Goal: Check status: Check status

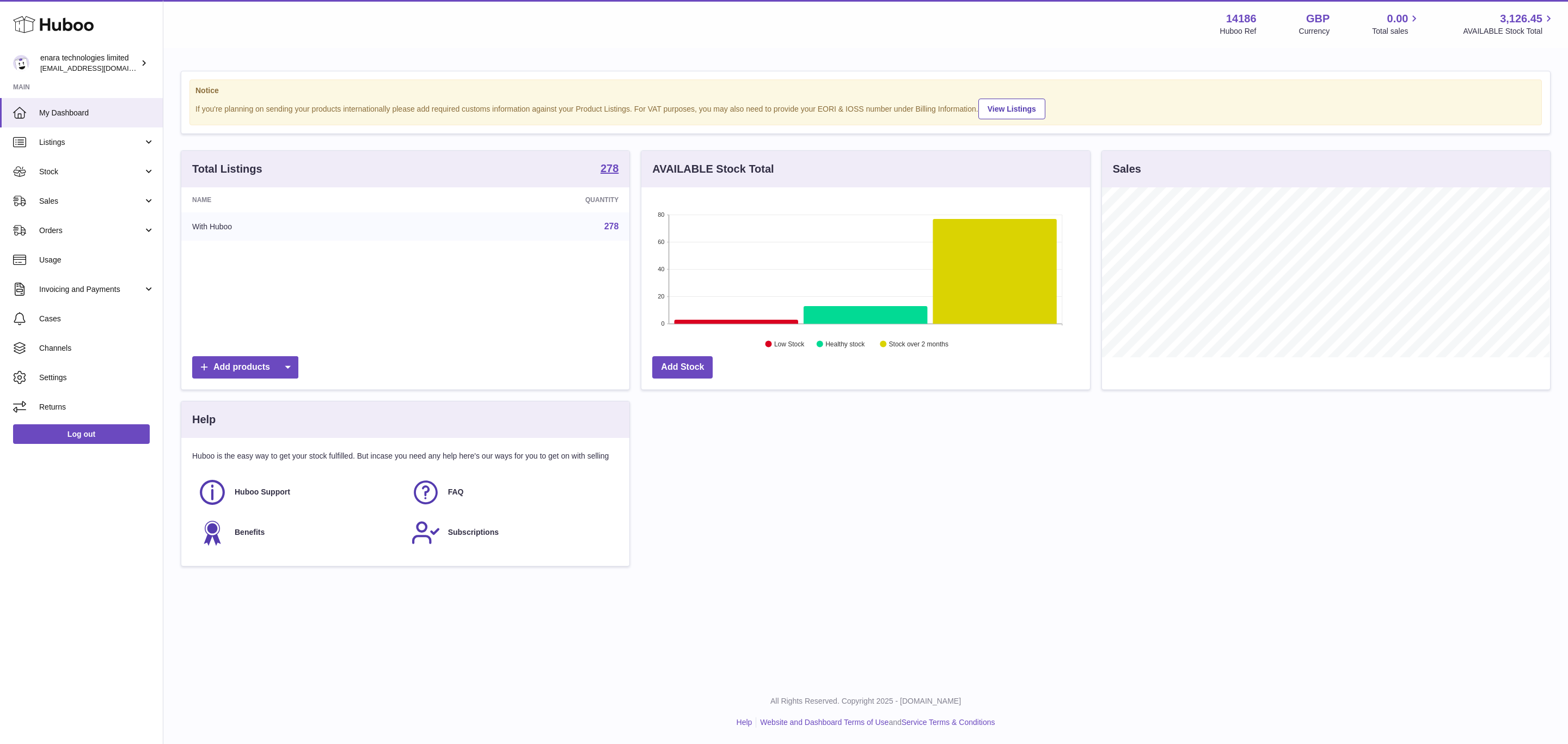
scroll to position [170, 447]
click at [71, 154] on link "Listings" at bounding box center [81, 142] width 163 height 29
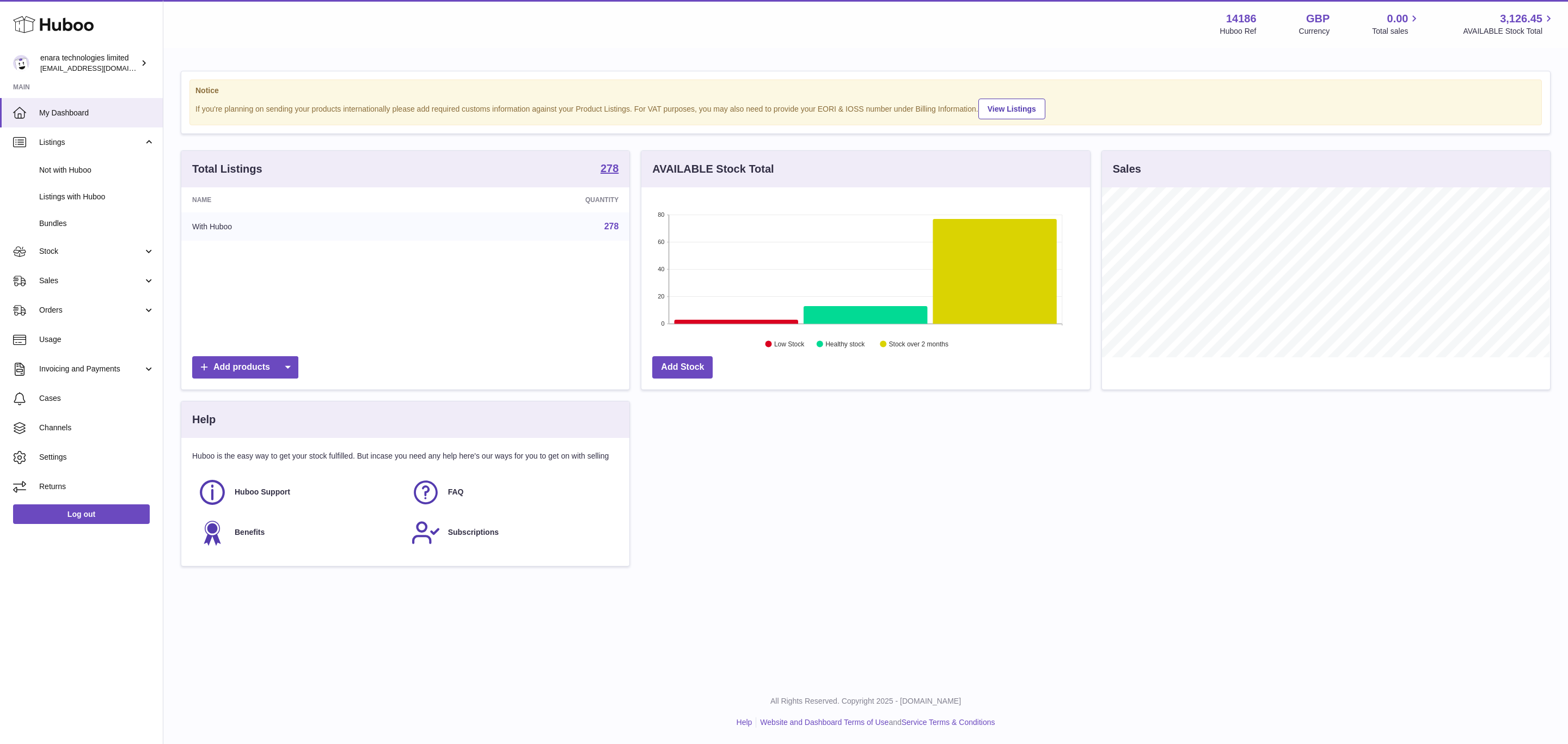
drag, startPoint x: 61, startPoint y: 261, endPoint x: 191, endPoint y: 280, distance: 131.4
click at [62, 262] on link "Stock" at bounding box center [81, 251] width 163 height 29
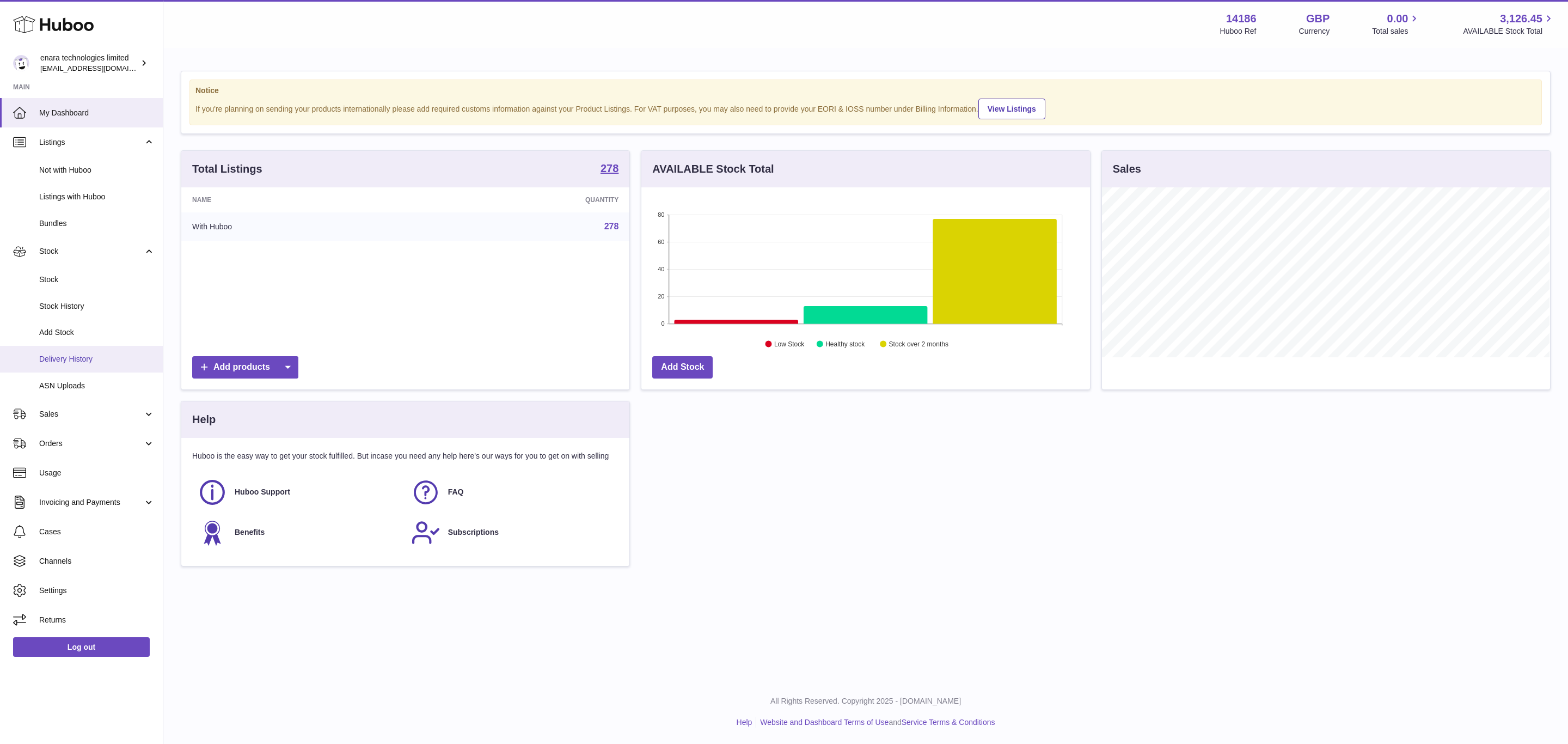
click at [82, 357] on span "Delivery History" at bounding box center [96, 359] width 115 height 11
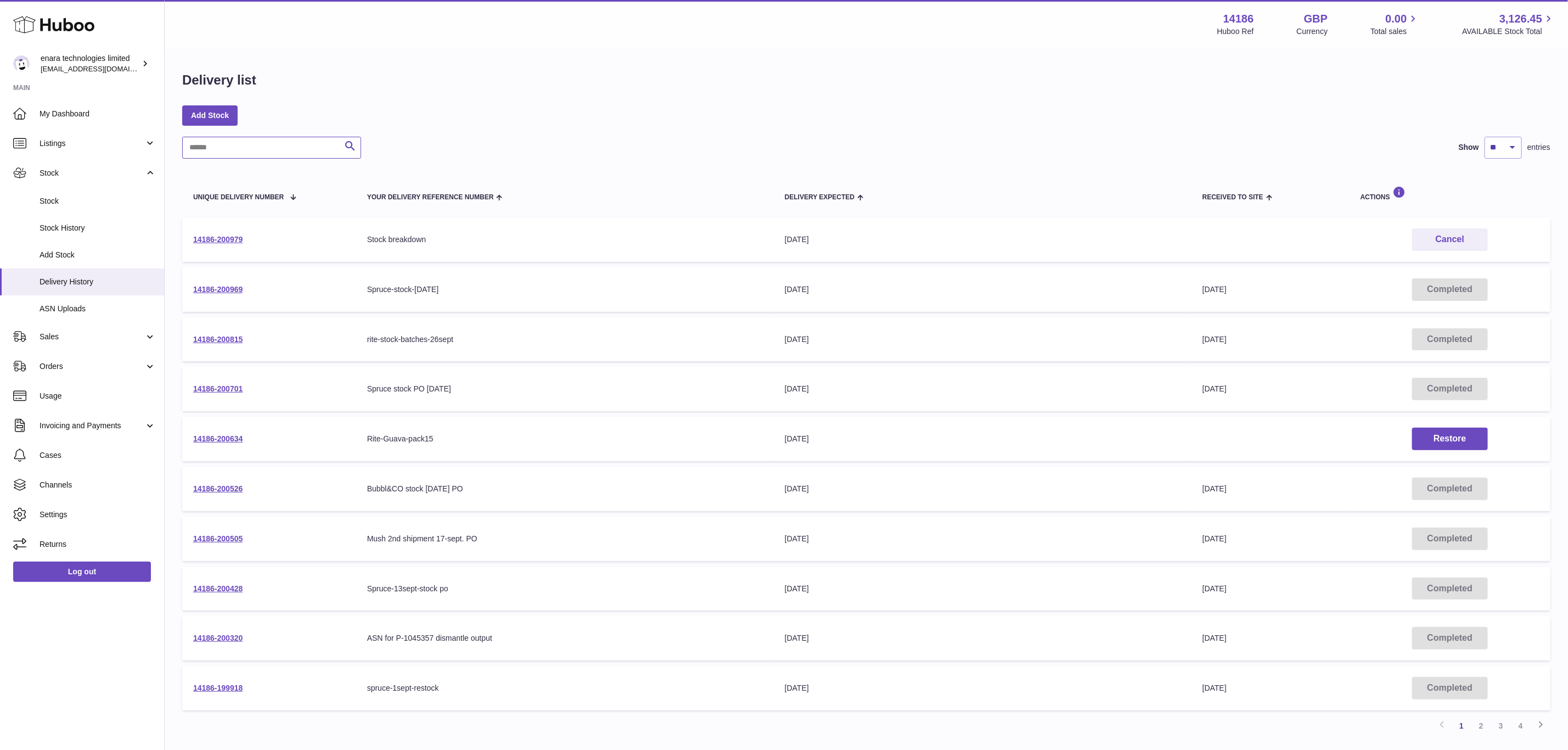
click at [218, 153] on input "text" at bounding box center [271, 147] width 179 height 22
paste input "**********"
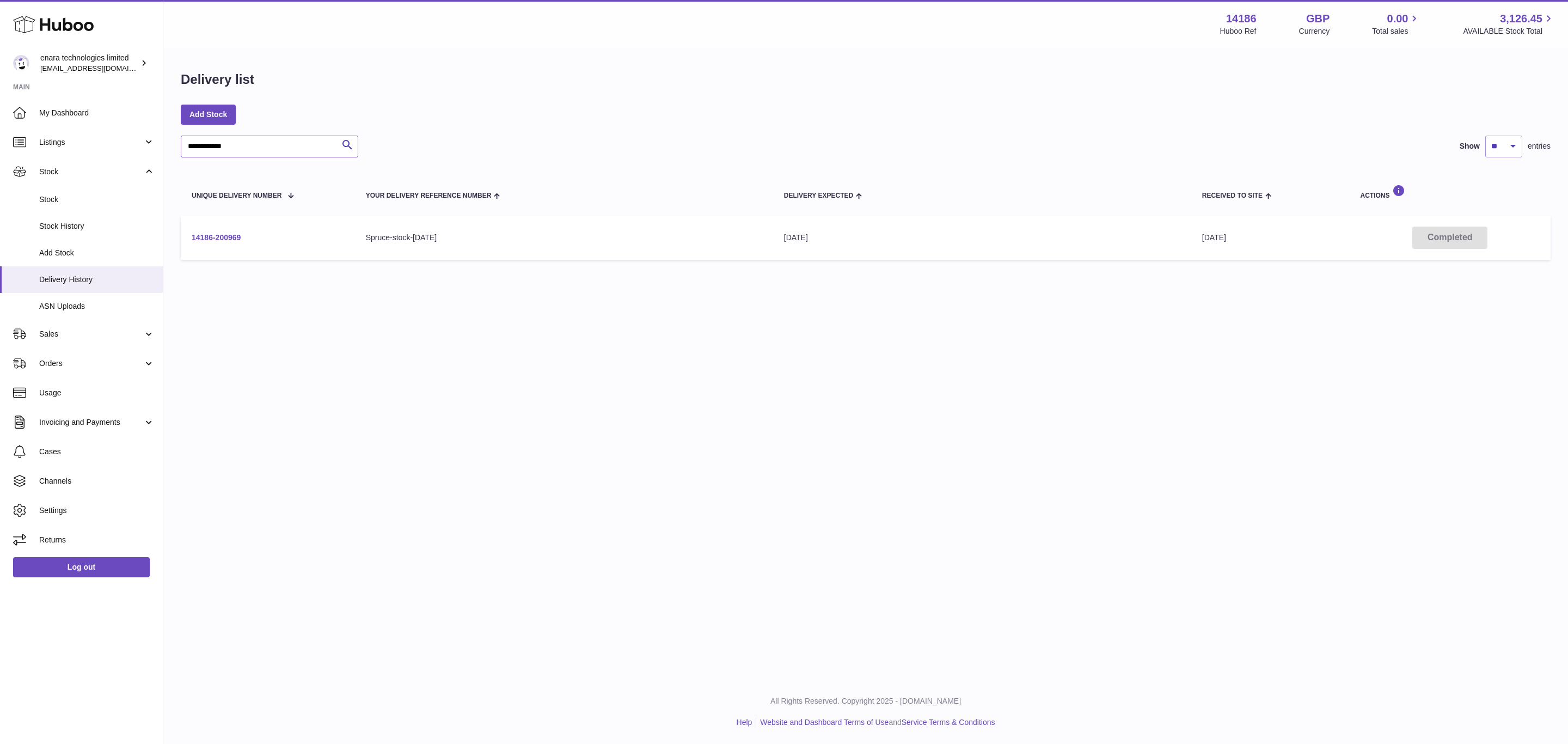
type input "**********"
click at [216, 242] on td "14186-200969" at bounding box center [267, 238] width 174 height 44
click at [223, 235] on link "14186-200969" at bounding box center [216, 237] width 49 height 9
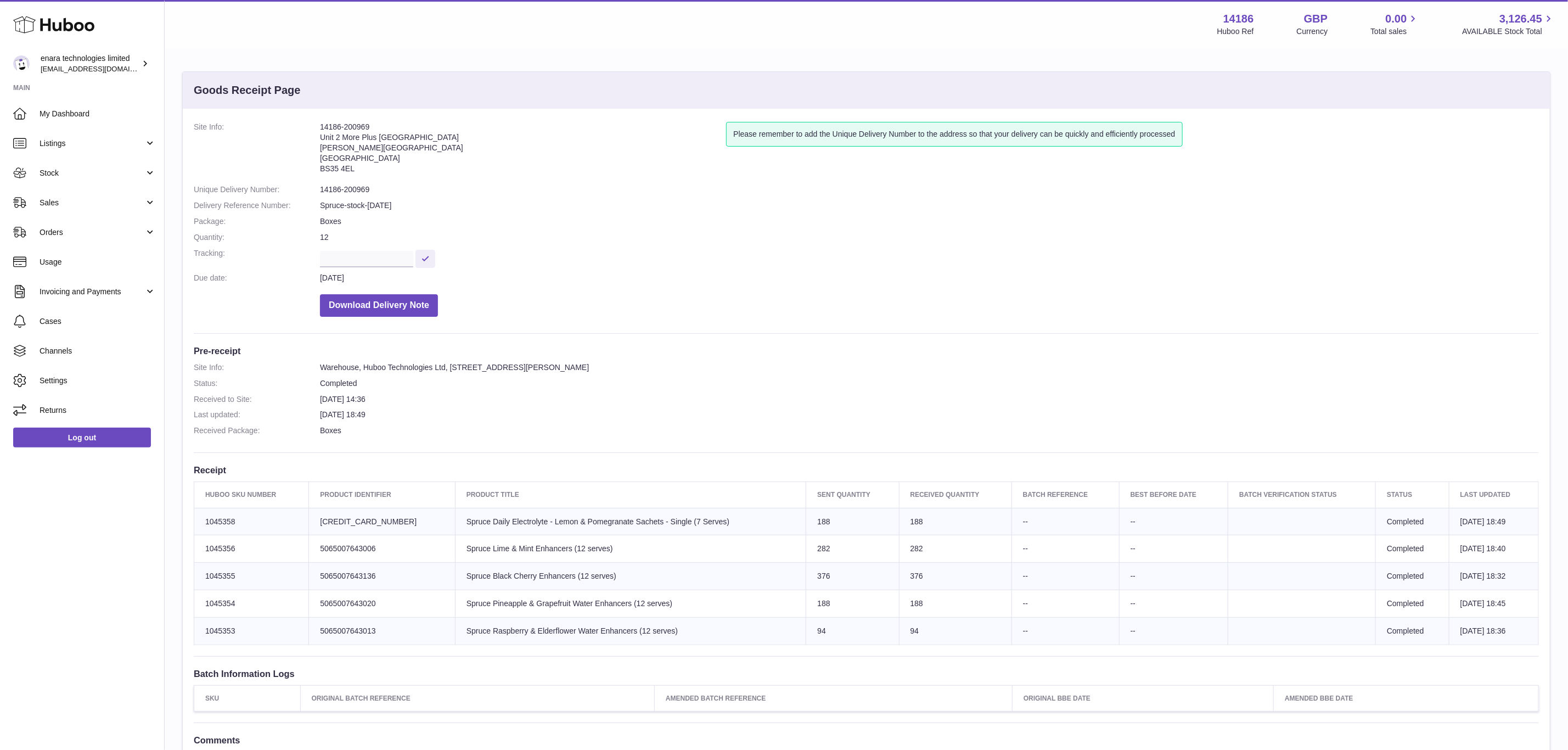
drag, startPoint x: 192, startPoint y: 519, endPoint x: 196, endPoint y: 532, distance: 13.6
click at [196, 532] on td "Huboo SKU Number 1045358" at bounding box center [251, 521] width 115 height 28
copy td "1045358"
drag, startPoint x: 246, startPoint y: 545, endPoint x: 204, endPoint y: 553, distance: 42.8
click at [204, 553] on td "Huboo SKU Number 1045356" at bounding box center [251, 548] width 115 height 28
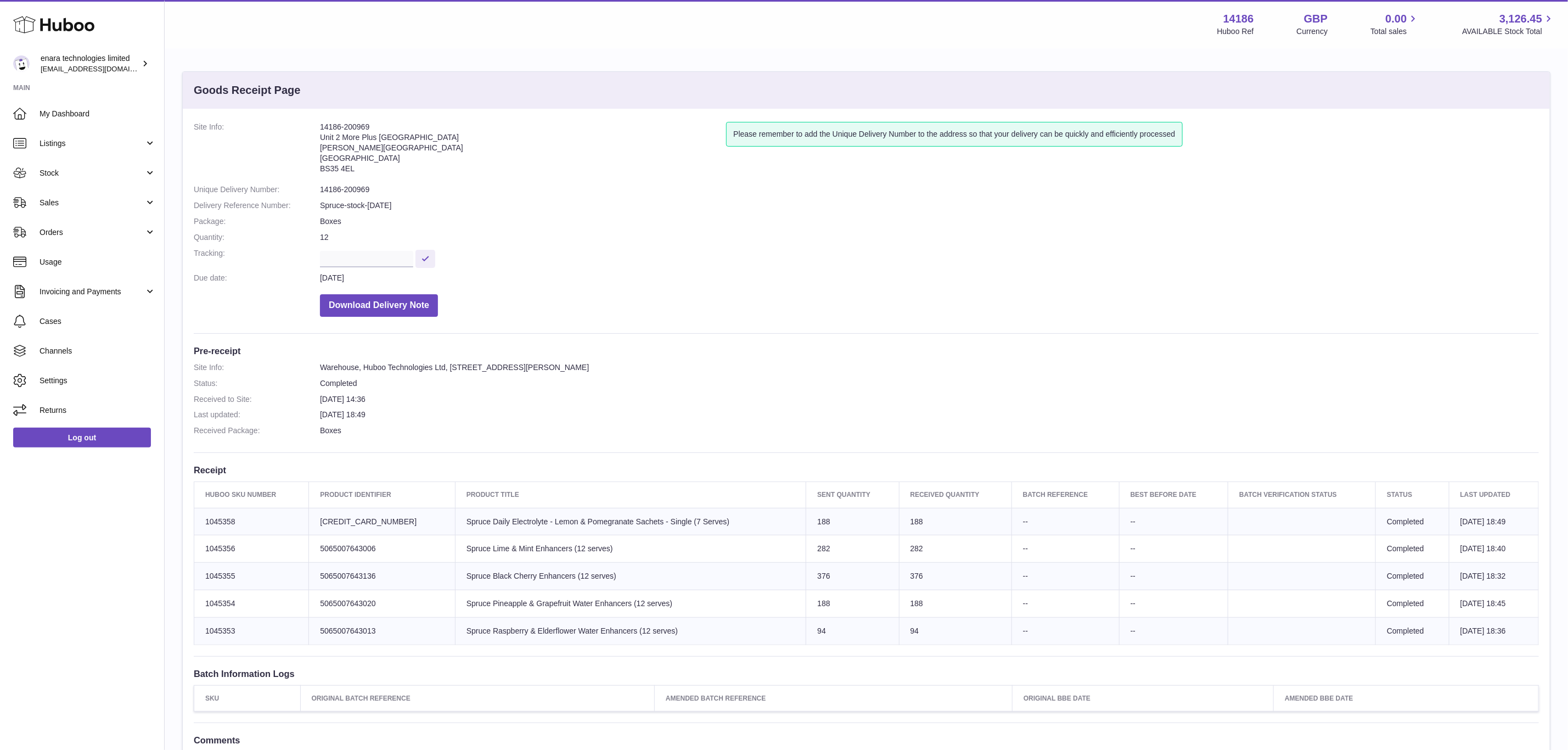
copy td "1045356"
drag, startPoint x: 257, startPoint y: 573, endPoint x: 204, endPoint y: 577, distance: 53.2
click at [204, 577] on td "Huboo SKU Number 1045355" at bounding box center [251, 576] width 115 height 28
copy td "1045355"
drag, startPoint x: 241, startPoint y: 602, endPoint x: 199, endPoint y: 606, distance: 42.2
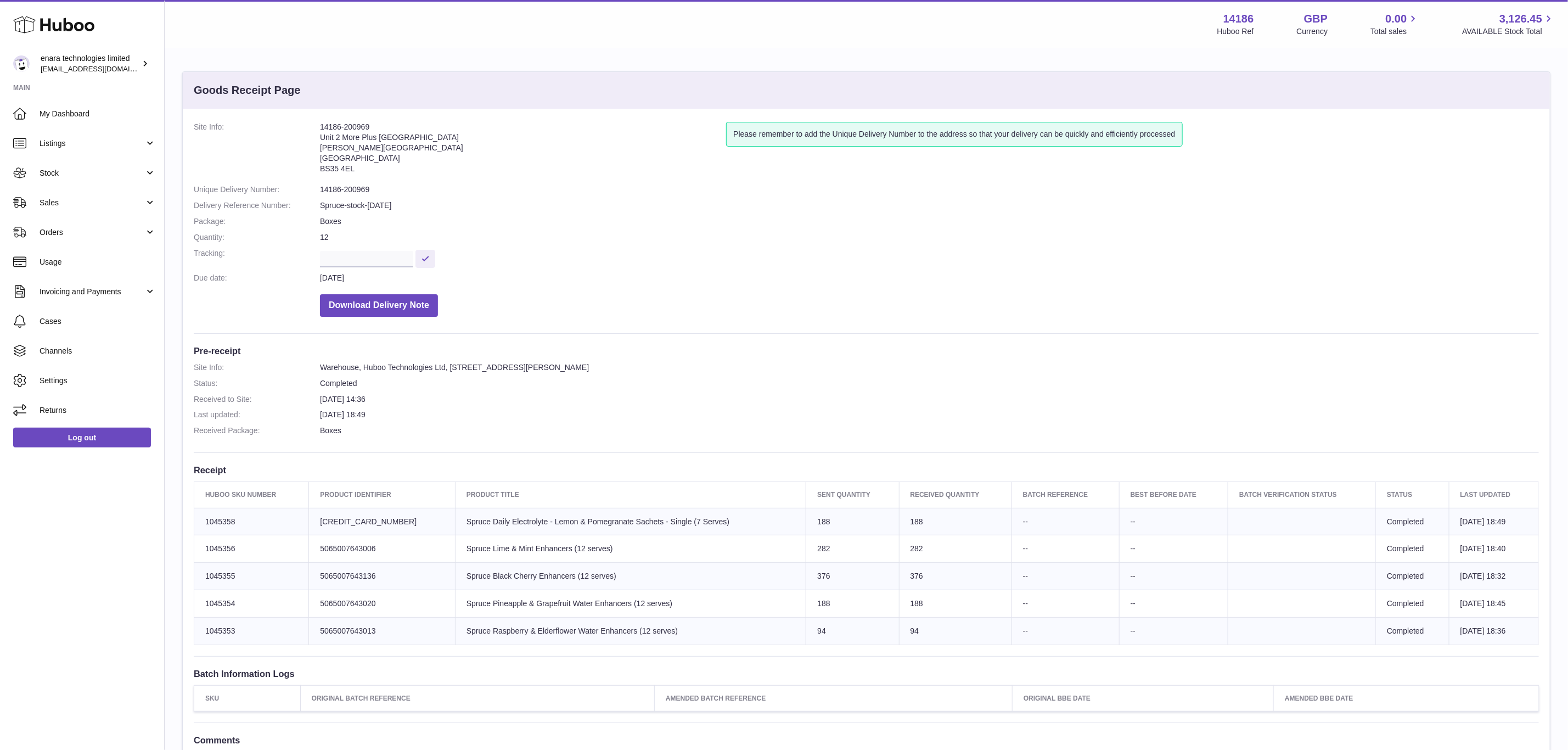
click at [199, 606] on td "Huboo SKU Number 1045354" at bounding box center [251, 604] width 115 height 28
copy td "1045354"
drag, startPoint x: 244, startPoint y: 629, endPoint x: 188, endPoint y: 631, distance: 56.0
click at [188, 631] on div "Site Info: 14186-200969 Unit 2 More Plus Central Park Hudson Ave Severn Beach B…" at bounding box center [866, 450] width 1367 height 683
click at [218, 632] on td "Huboo SKU Number 1045353" at bounding box center [251, 630] width 115 height 28
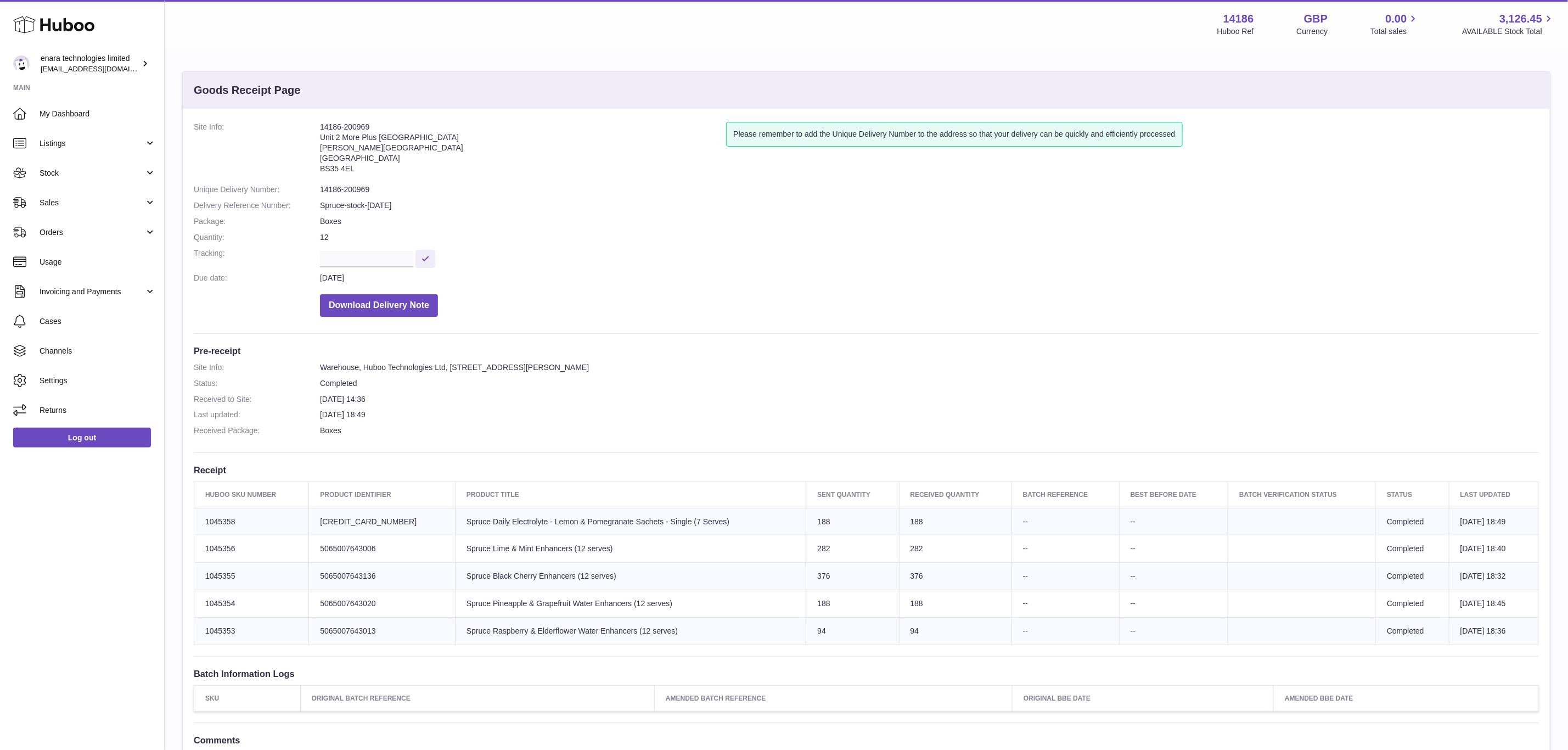
click at [218, 632] on td "Huboo SKU Number 1045353" at bounding box center [251, 630] width 115 height 28
click at [80, 168] on span "Stock" at bounding box center [92, 173] width 105 height 11
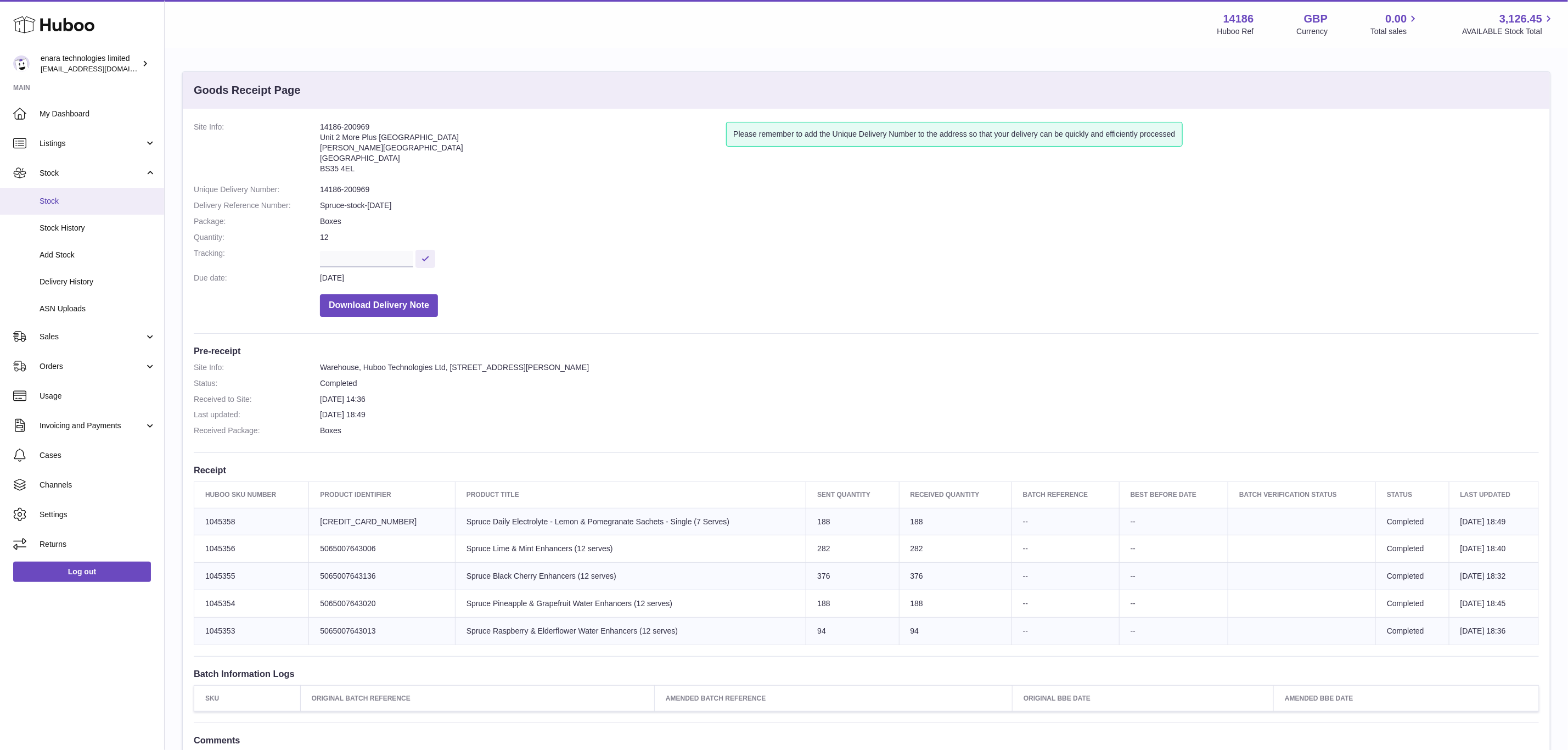
click at [85, 210] on link "Stock" at bounding box center [82, 202] width 164 height 27
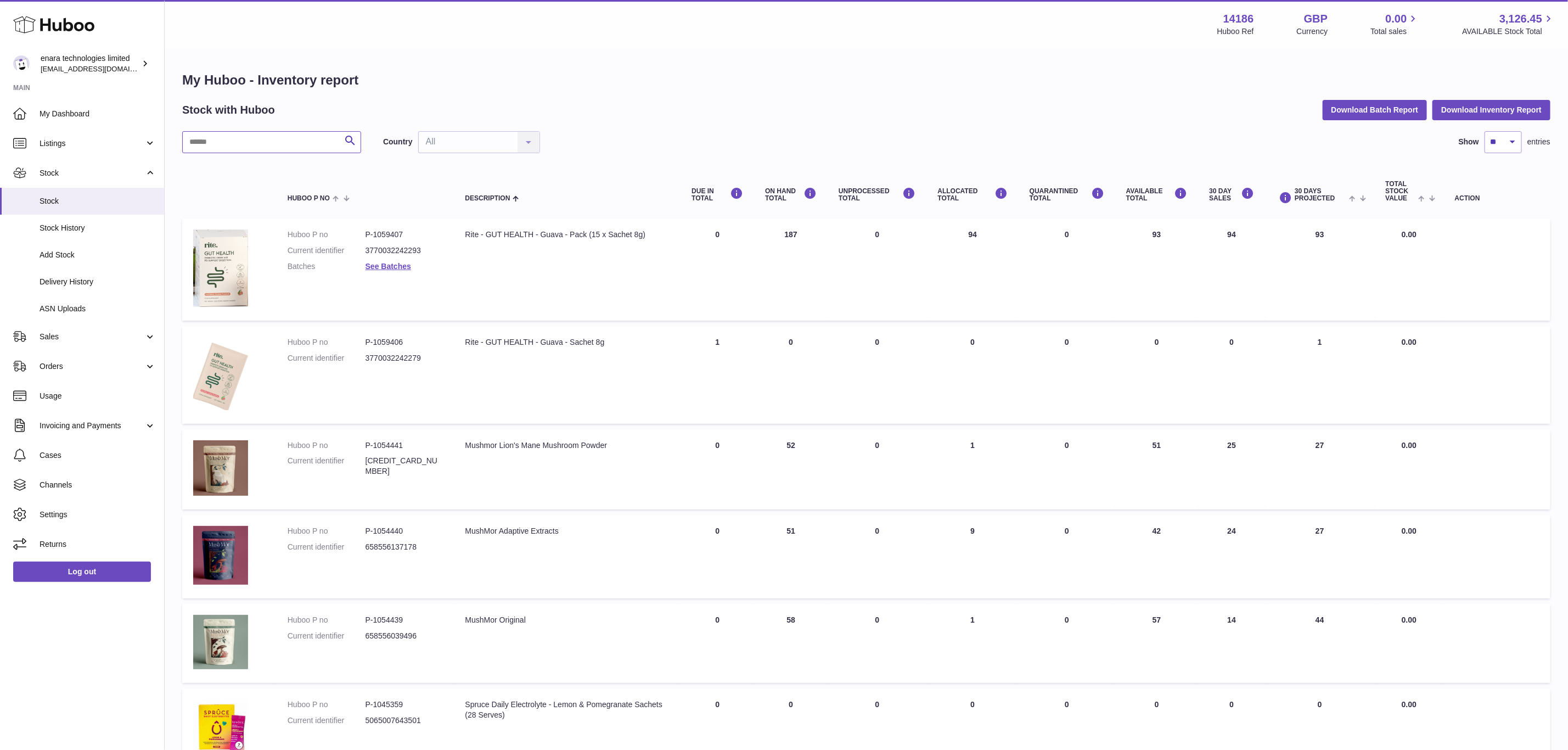
click at [303, 140] on input "text" at bounding box center [271, 142] width 179 height 22
paste input "*******"
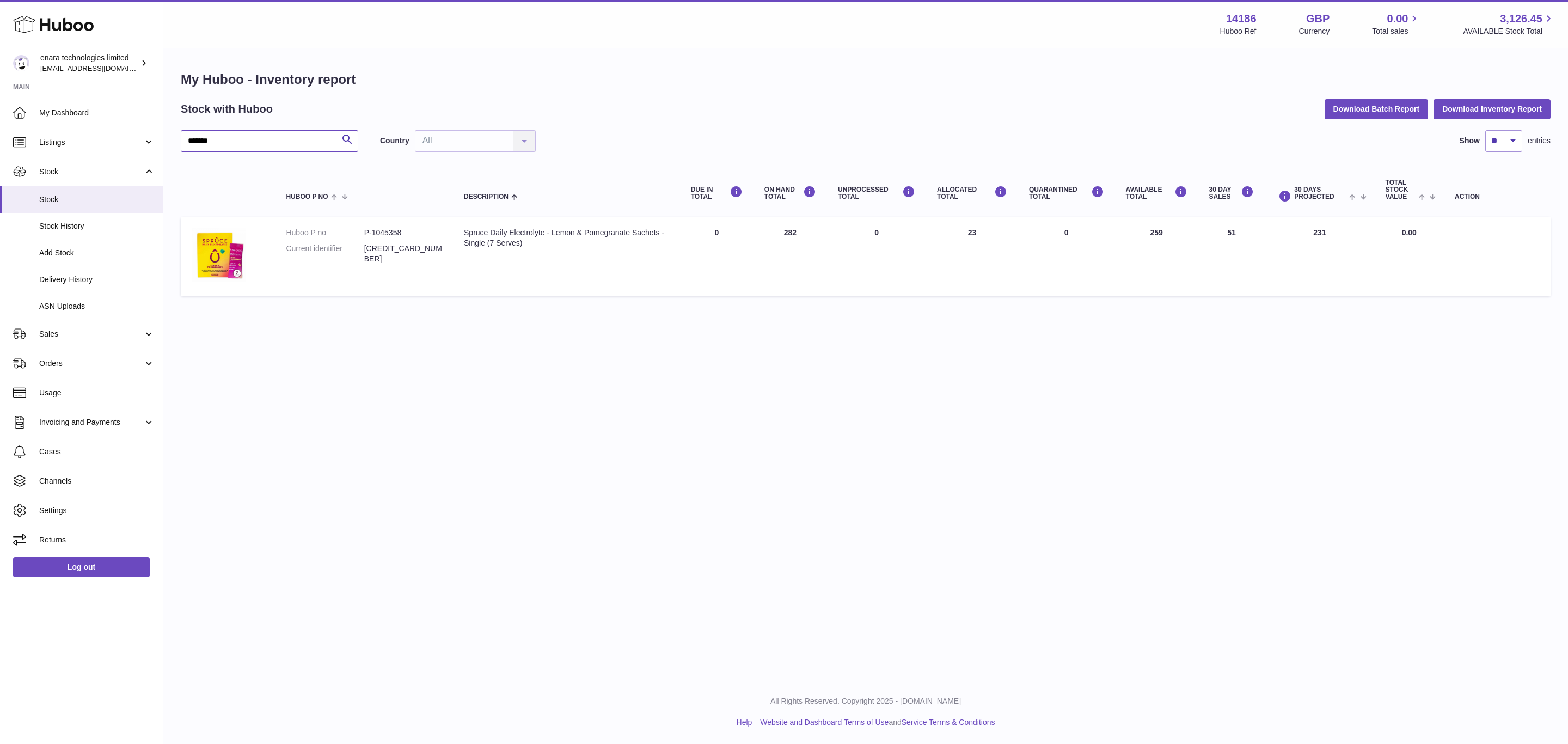
drag, startPoint x: 260, startPoint y: 150, endPoint x: 178, endPoint y: 150, distance: 82.0
click at [178, 150] on div "My Huboo - Inventory report Stock with Huboo Download Batch Report Download Inv…" at bounding box center [866, 186] width 1404 height 274
paste input "text"
drag, startPoint x: 255, startPoint y: 139, endPoint x: 168, endPoint y: 152, distance: 88.0
click at [168, 152] on div "My Huboo - Inventory report Stock with Huboo Download Batch Report Download Inv…" at bounding box center [866, 186] width 1404 height 274
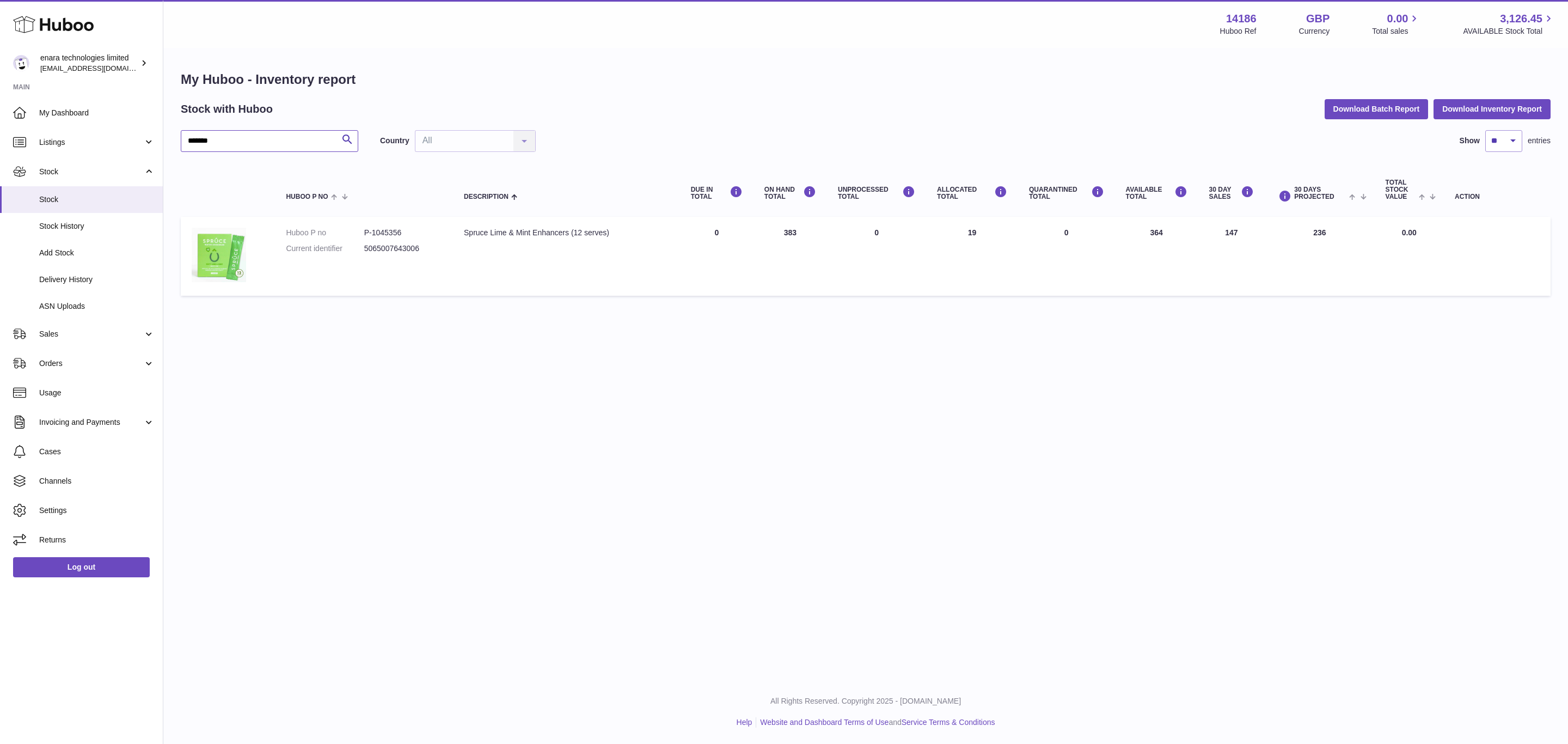
paste input "text"
drag, startPoint x: 232, startPoint y: 144, endPoint x: 172, endPoint y: 145, distance: 60.0
click at [165, 145] on div "My Huboo - Inventory report Stock with Huboo Download Batch Report Download Inv…" at bounding box center [866, 186] width 1404 height 274
paste input "text"
drag, startPoint x: 193, startPoint y: 147, endPoint x: 154, endPoint y: 147, distance: 39.0
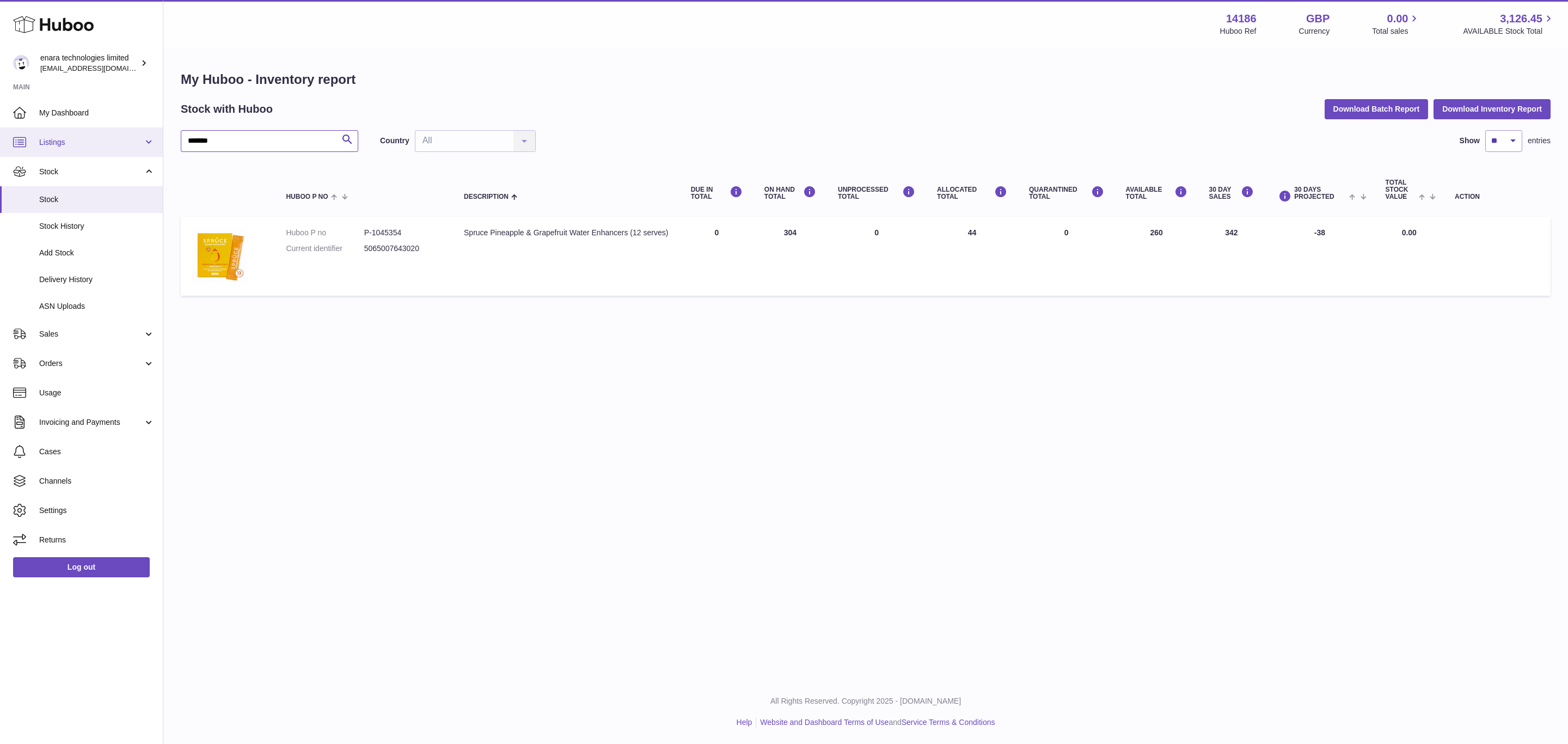
click at [154, 147] on div "Huboo enara technologies limited [EMAIL_ADDRESS][DOMAIN_NAME] Main My Dashboard…" at bounding box center [784, 372] width 1568 height 744
paste input "text"
type input "*******"
